Goal: Task Accomplishment & Management: Use online tool/utility

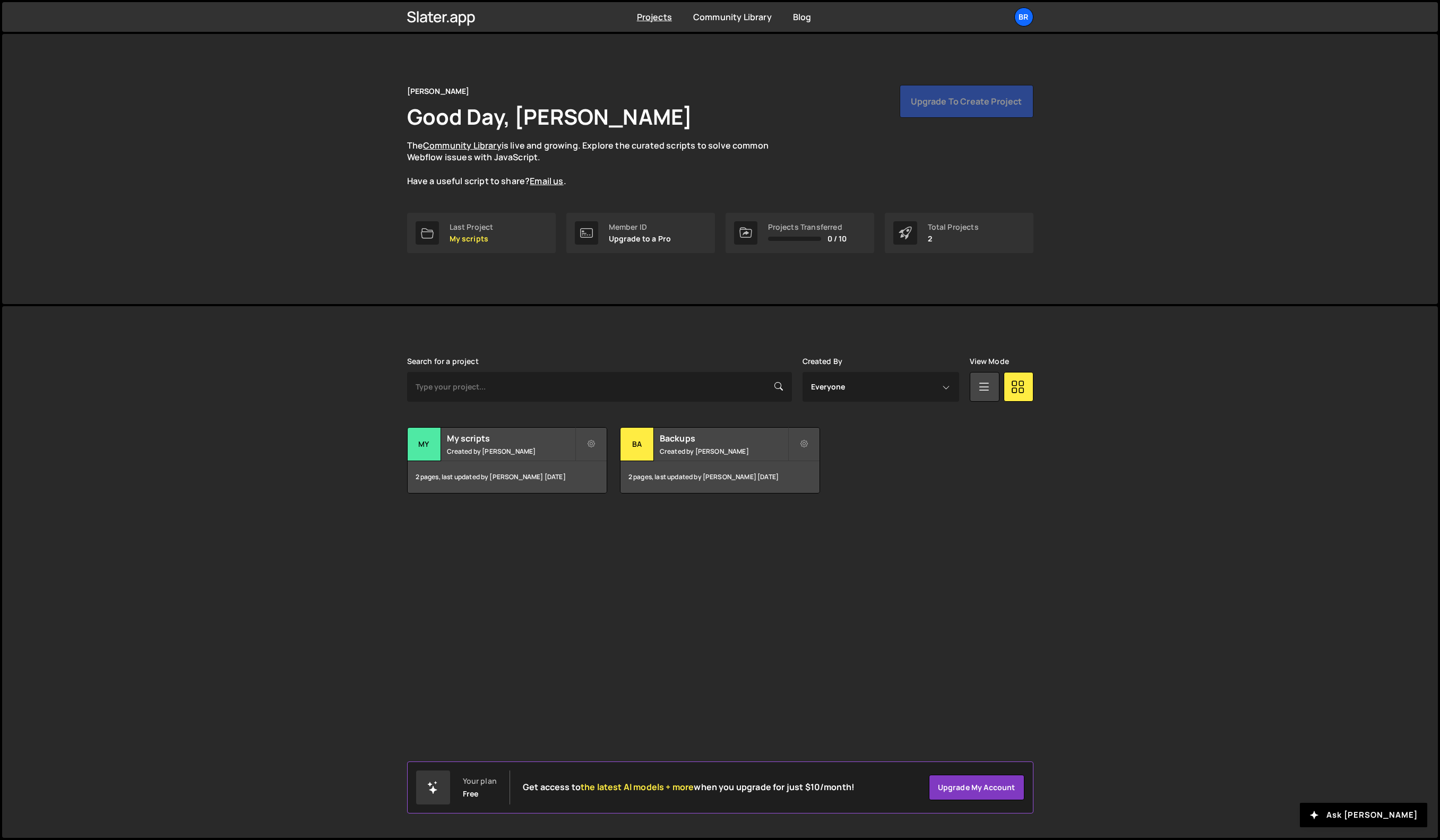
click at [326, 631] on div "[PERSON_NAME] is designed for desktop use. Please use a larger screen to access…" at bounding box center [720, 571] width 1436 height 532
click at [494, 448] on small "Created by [PERSON_NAME]" at bounding box center [511, 451] width 128 height 9
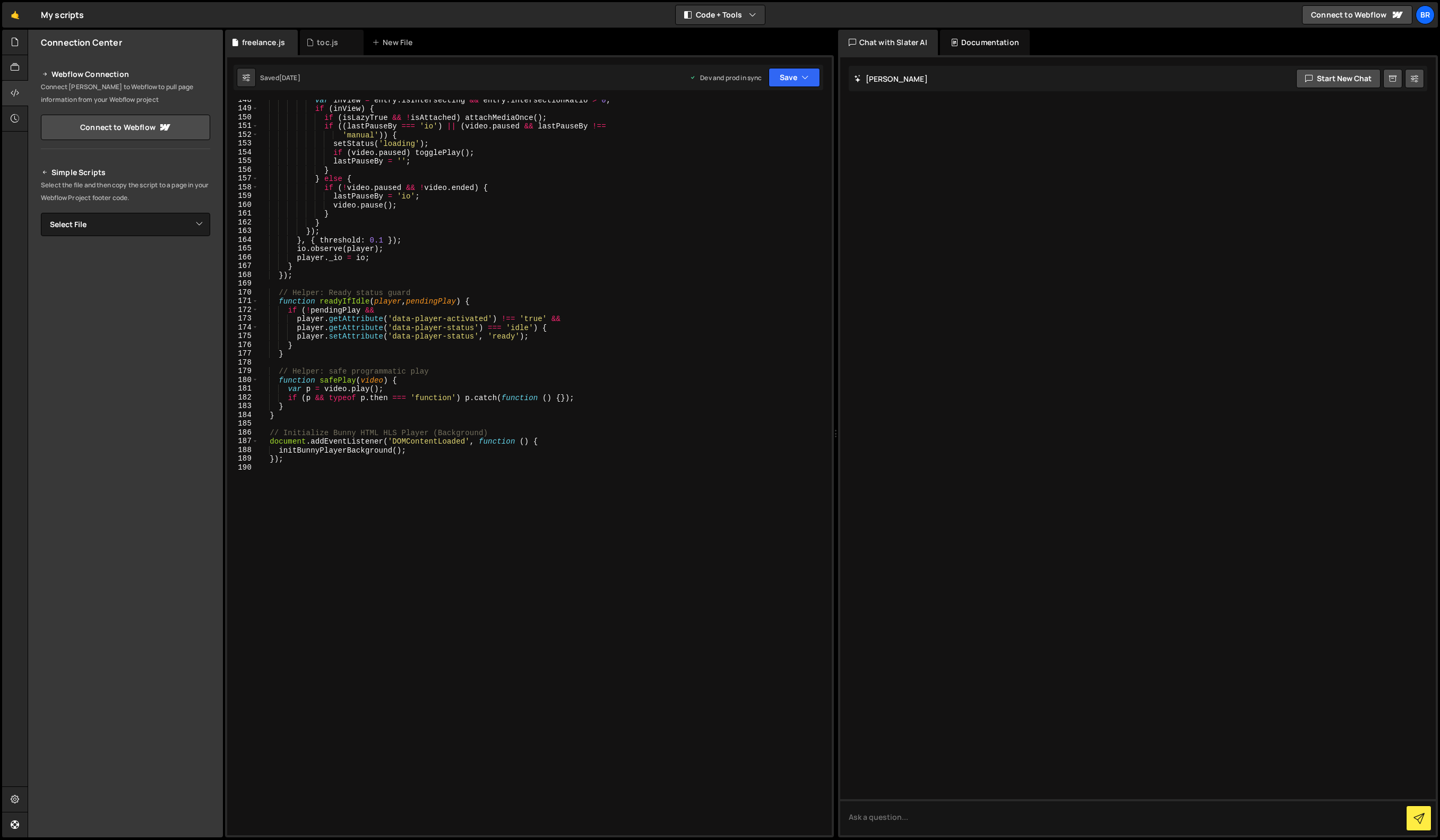
scroll to position [1291, 0]
click at [322, 468] on div "var inView = entry . isIntersecting && entry . intersectionRatio > 0 ; if ( inV…" at bounding box center [543, 472] width 569 height 753
paste textarea "});"
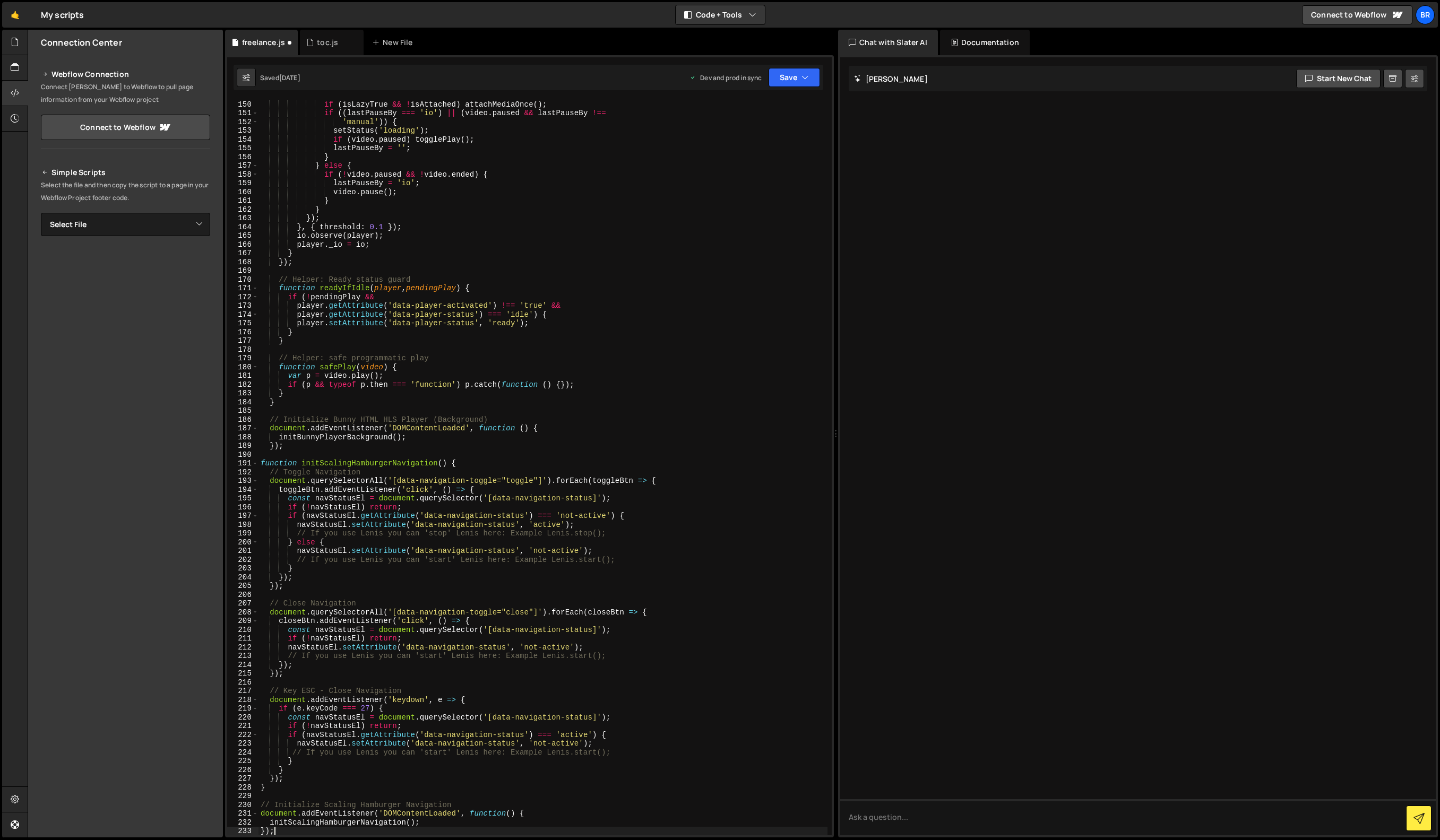
scroll to position [1494, 0]
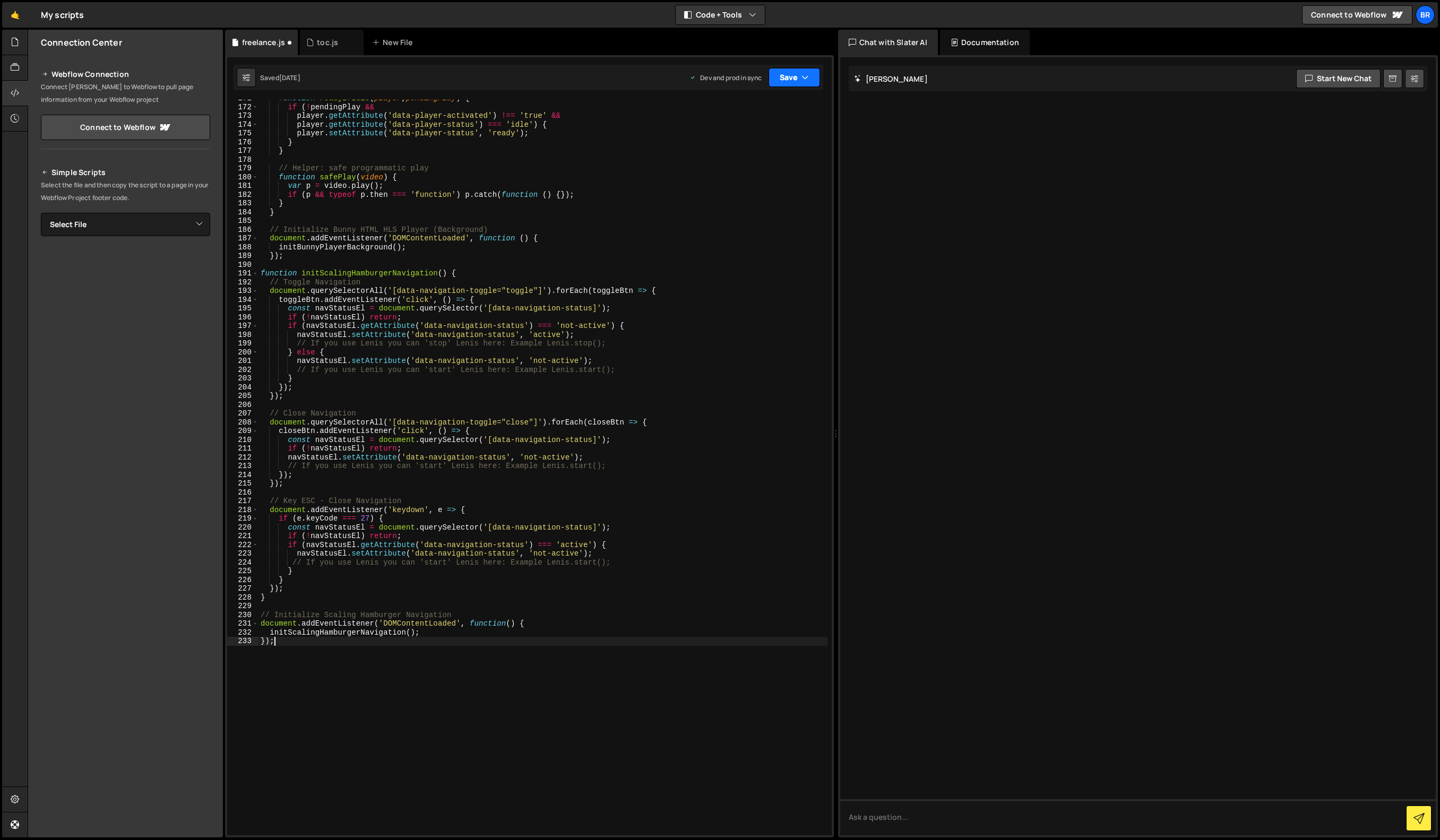
type textarea "});"
click at [816, 82] on button "Save" at bounding box center [794, 77] width 51 height 19
click at [785, 134] on div "Save to Production S" at bounding box center [759, 138] width 111 height 11
